Goal: Check status

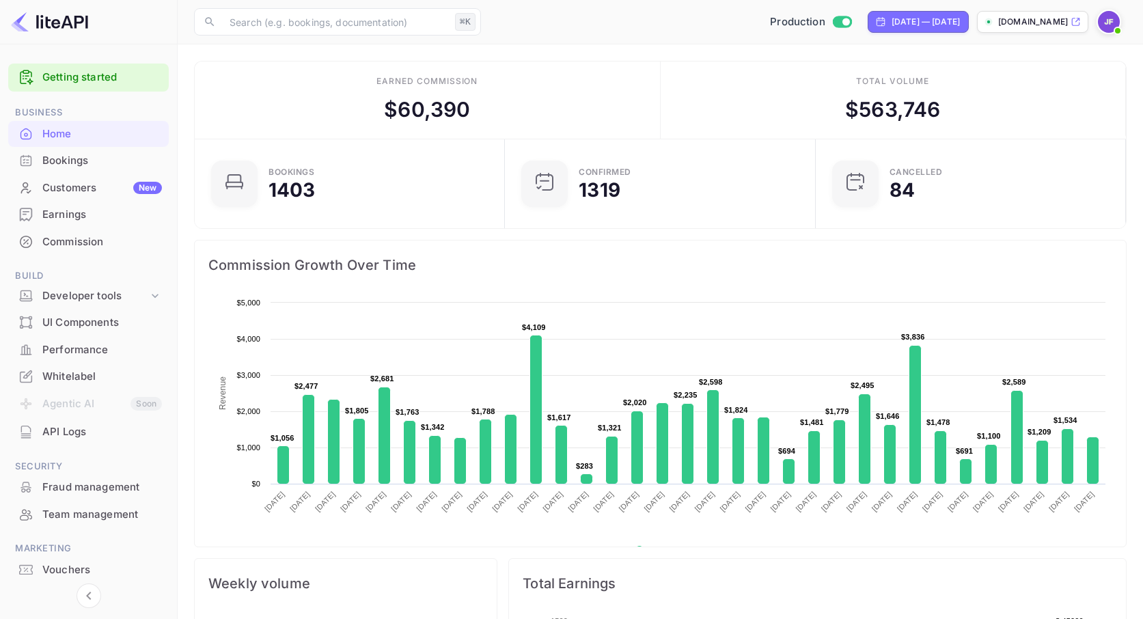
scroll to position [222, 302]
click at [93, 160] on div "Bookings" at bounding box center [102, 161] width 120 height 16
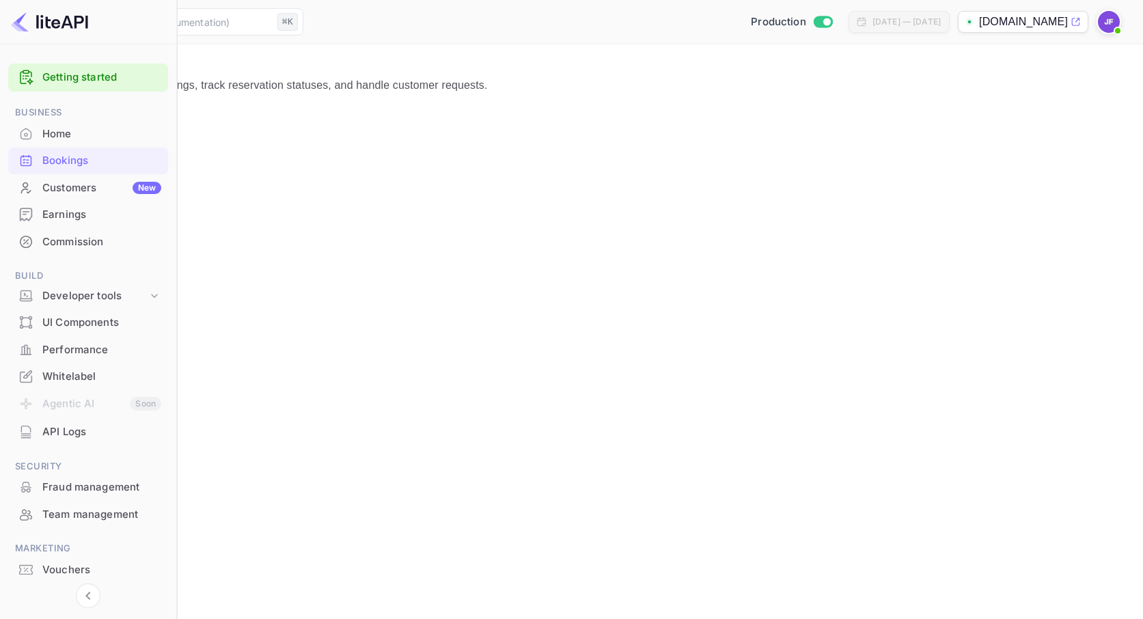
click at [76, 221] on div "Earnings" at bounding box center [101, 215] width 119 height 16
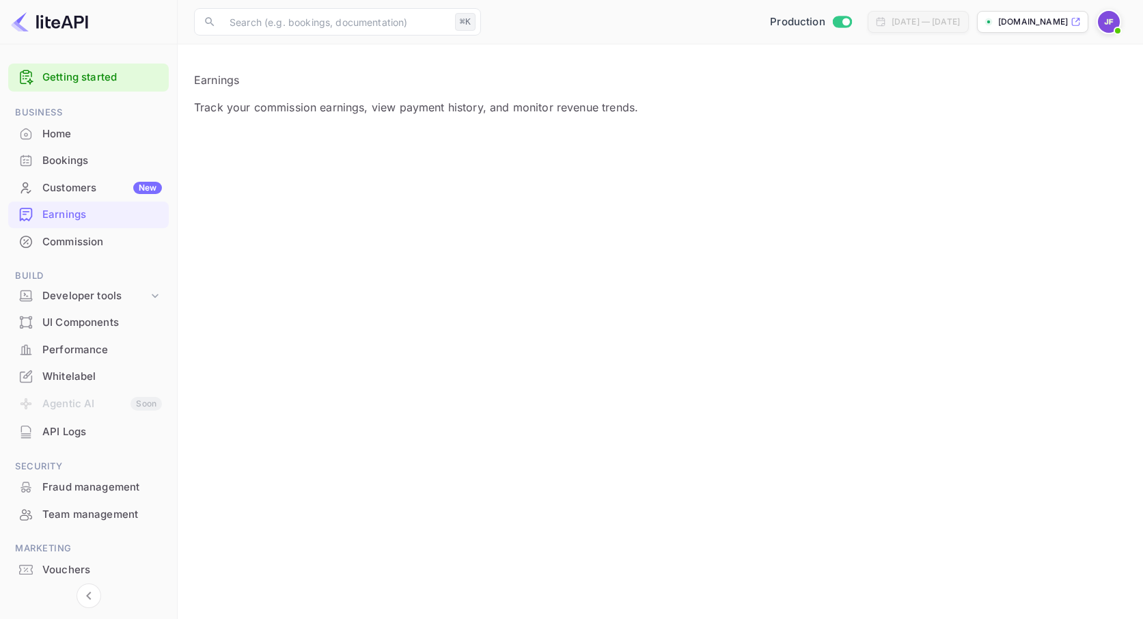
click at [85, 138] on div "Home" at bounding box center [102, 134] width 120 height 16
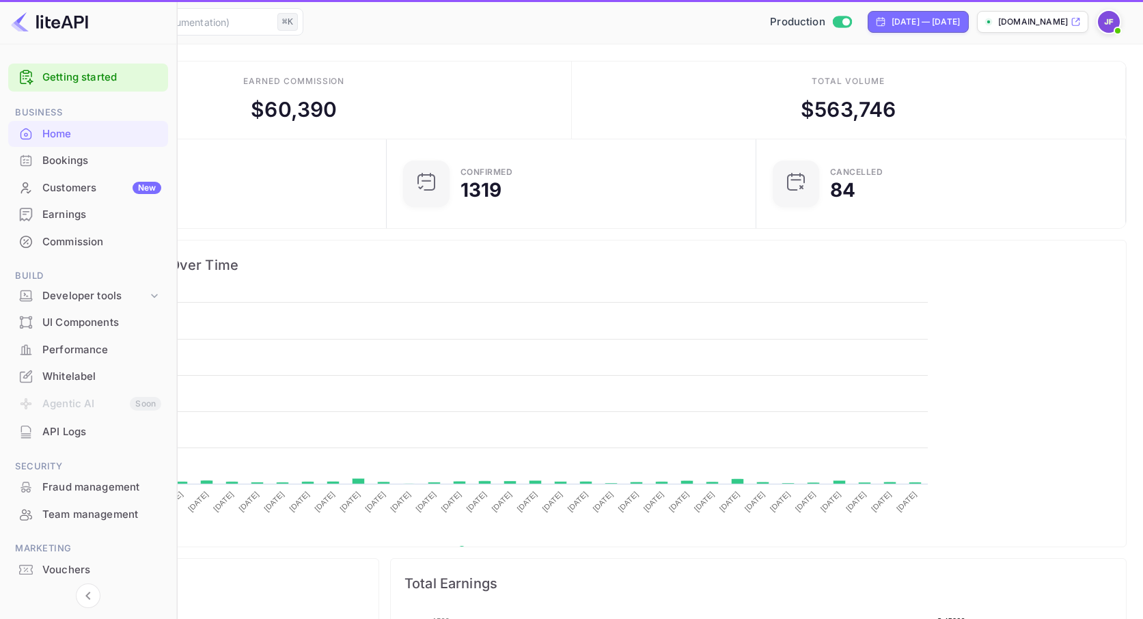
scroll to position [1, 0]
